Goal: Task Accomplishment & Management: Manage account settings

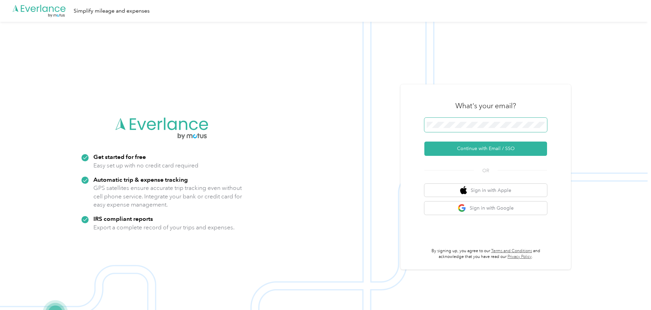
click at [481, 122] on span at bounding box center [485, 125] width 123 height 14
click at [470, 147] on button "Continue with Email / SSO" at bounding box center [485, 149] width 123 height 14
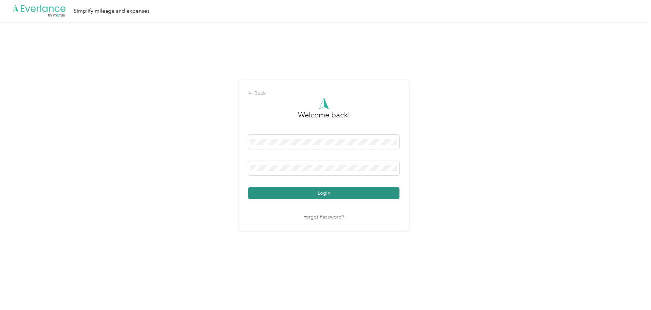
click at [282, 190] on button "Login" at bounding box center [323, 193] width 151 height 12
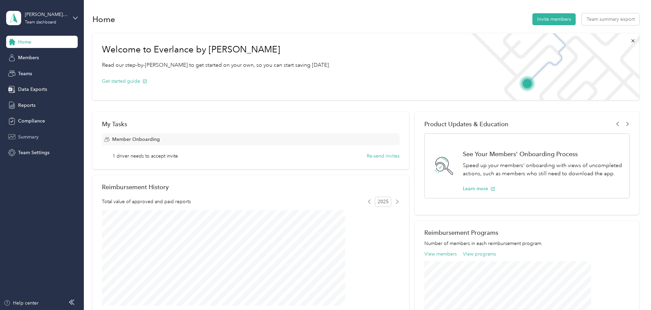
click at [34, 135] on span "Summary" at bounding box center [28, 137] width 20 height 7
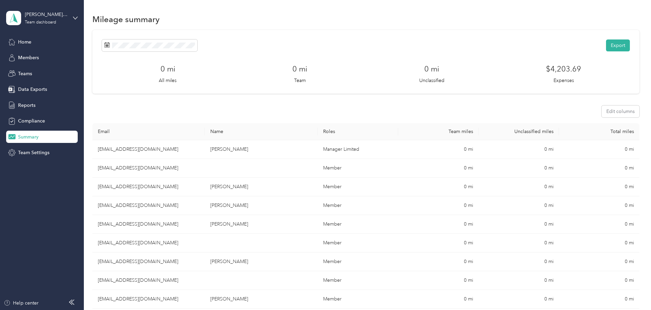
click at [263, 19] on div "Mileage summary" at bounding box center [365, 19] width 547 height 14
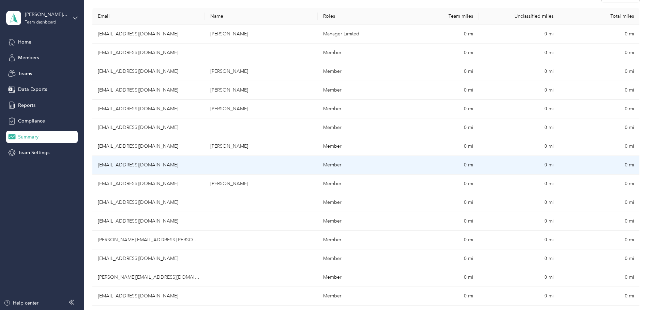
scroll to position [136, 0]
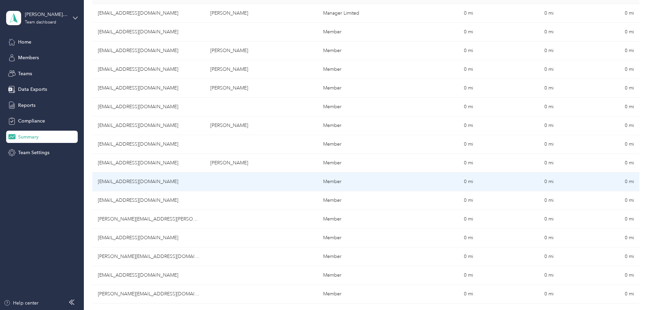
click at [172, 182] on td "[EMAIL_ADDRESS][DOMAIN_NAME]" at bounding box center [148, 182] width 112 height 19
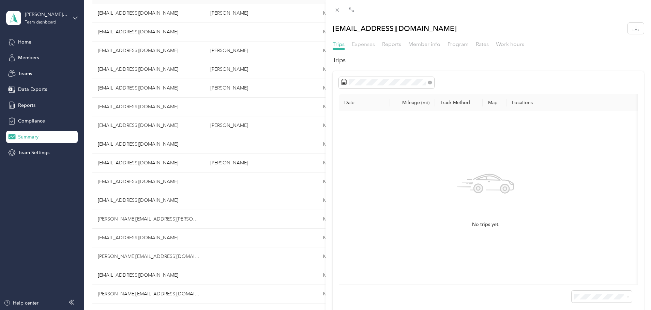
click at [365, 45] on span "Expenses" at bounding box center [362, 44] width 23 height 6
